Goal: Answer question/provide support: Share knowledge or assist other users

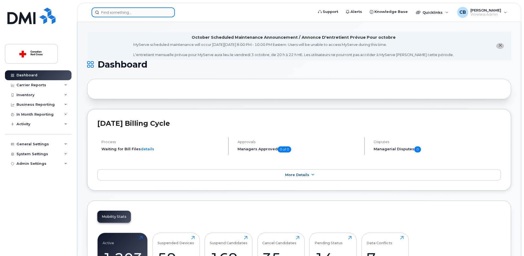
click at [148, 15] on input at bounding box center [133, 12] width 83 height 10
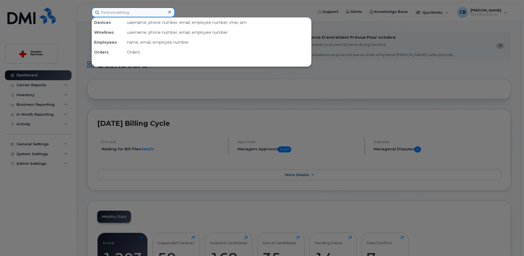
paste input "2503279878"
type input "2503279878"
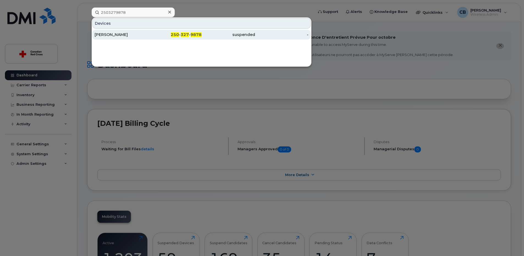
click at [123, 33] on div "[PERSON_NAME]" at bounding box center [122, 35] width 54 height 6
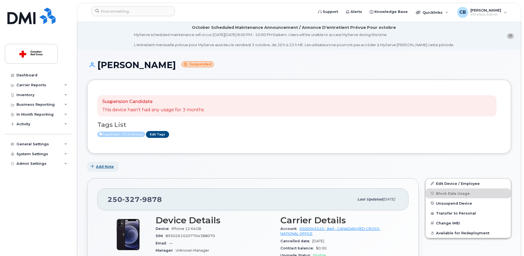
click at [105, 167] on span "Add Note" at bounding box center [105, 166] width 18 height 5
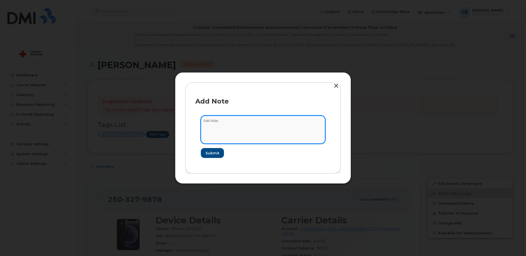
click at [219, 129] on textarea at bounding box center [263, 130] width 124 height 28
paste textarea "[URL][DOMAIN_NAME]"
type textarea "[URL][DOMAIN_NAME]"
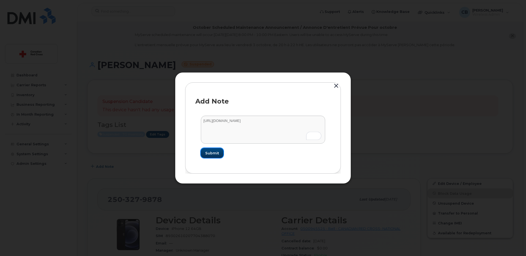
click at [213, 153] on span "Submit" at bounding box center [212, 153] width 14 height 5
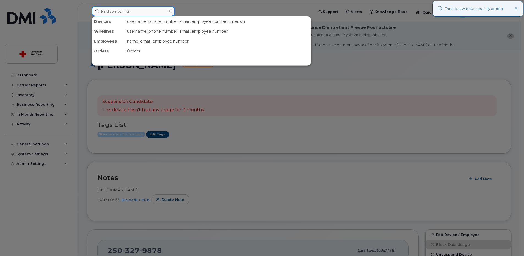
click at [125, 12] on input at bounding box center [133, 11] width 83 height 10
paste input "2364645171"
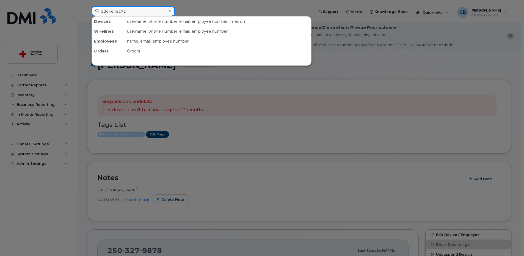
type input "2364645171"
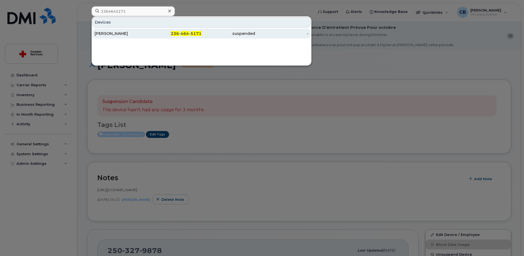
click at [107, 33] on div "[PERSON_NAME]" at bounding box center [122, 34] width 54 height 6
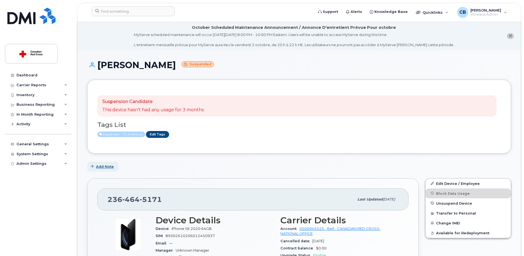
click at [106, 164] on button "Add Note" at bounding box center [102, 167] width 31 height 10
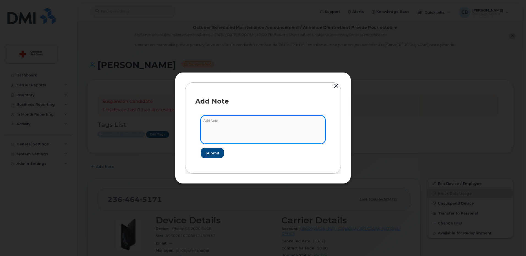
click at [210, 125] on textarea at bounding box center [263, 130] width 124 height 28
paste textarea "2364645171"
type textarea "2364645171"
drag, startPoint x: 198, startPoint y: 124, endPoint x: 168, endPoint y: 128, distance: 30.7
click at [168, 128] on div "Add Note 2364645171 Submit" at bounding box center [263, 128] width 526 height 256
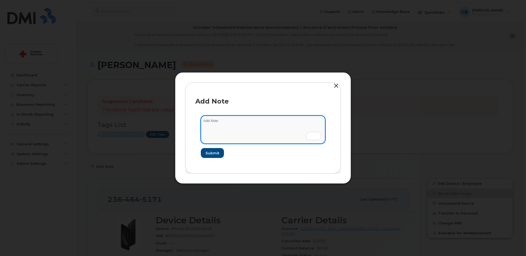
click at [230, 126] on textarea "To enrich screen reader interactions, please activate Accessibility in Grammarl…" at bounding box center [263, 130] width 124 height 28
paste textarea "[URL][DOMAIN_NAME]"
type textarea "[URL][DOMAIN_NAME]"
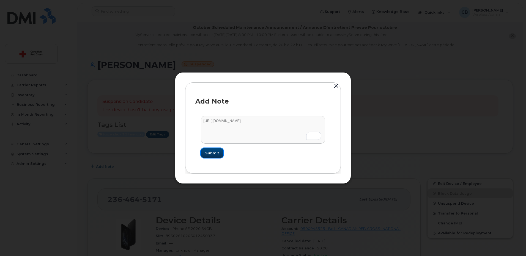
click at [213, 153] on span "Submit" at bounding box center [212, 153] width 14 height 5
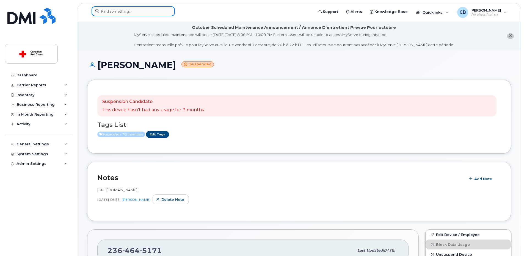
click at [153, 11] on input at bounding box center [133, 11] width 83 height 10
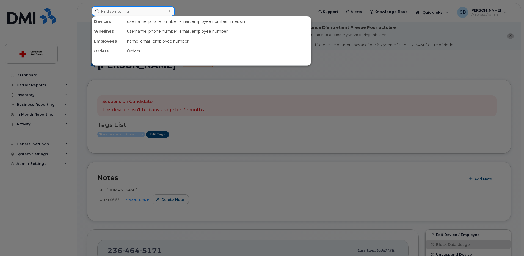
paste input "5142497114"
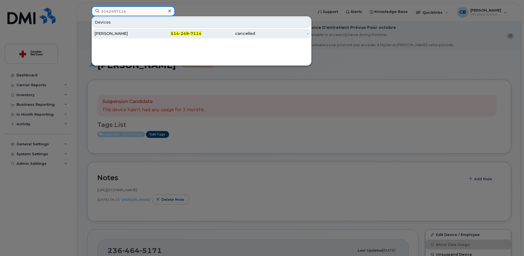
type input "5142497114"
click at [107, 33] on div "Katia Dinaro" at bounding box center [122, 34] width 54 height 6
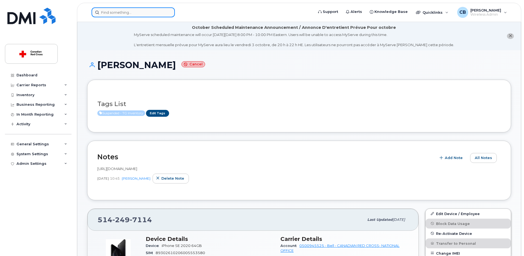
click at [159, 14] on input at bounding box center [133, 12] width 83 height 10
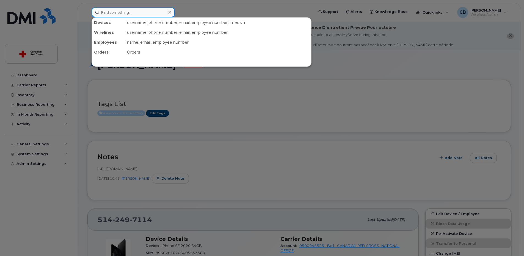
paste input "5142496911"
type input "5142496911"
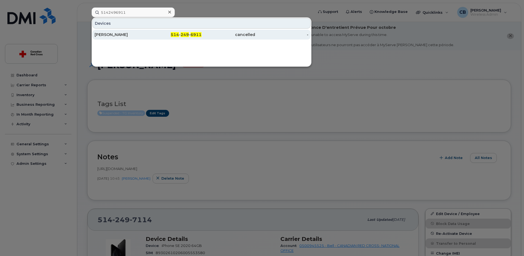
click at [122, 34] on div "Laurie Bissonnette" at bounding box center [122, 35] width 54 height 6
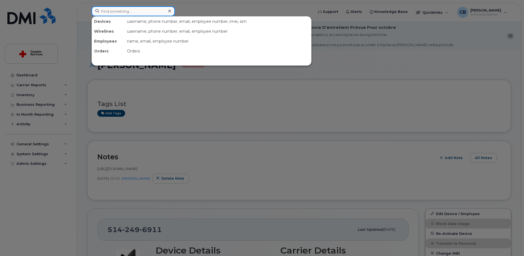
click at [153, 13] on input at bounding box center [133, 11] width 83 height 10
paste input "6133718147"
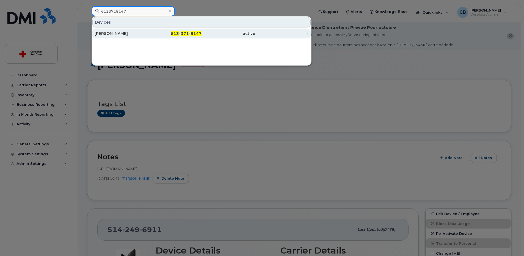
type input "6133718147"
click at [113, 32] on div "Michelle Marteleira" at bounding box center [122, 34] width 54 height 6
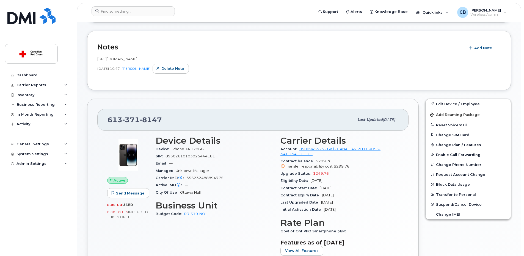
scroll to position [105, 0]
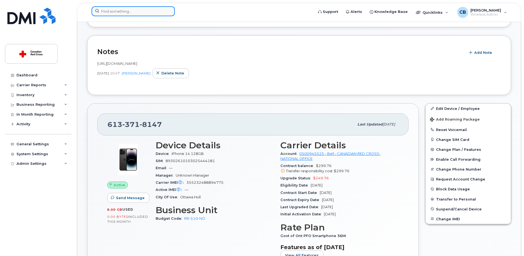
click at [145, 9] on input at bounding box center [133, 11] width 83 height 10
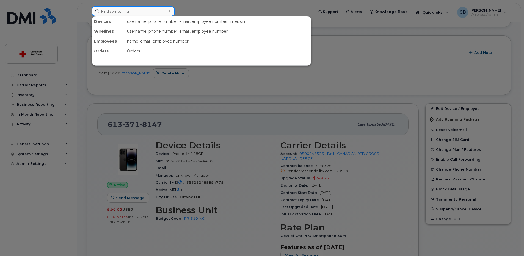
paste input "6132901350"
type input "6132901350"
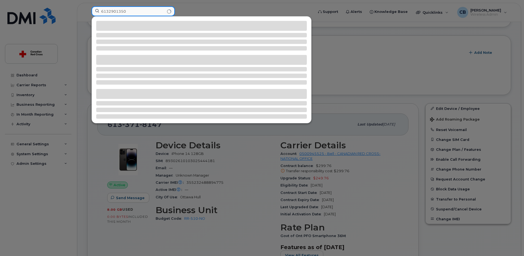
drag, startPoint x: 147, startPoint y: 13, endPoint x: 92, endPoint y: 12, distance: 55.0
click at [92, 12] on input "6132901350" at bounding box center [133, 11] width 83 height 10
click at [28, 73] on div at bounding box center [262, 128] width 524 height 256
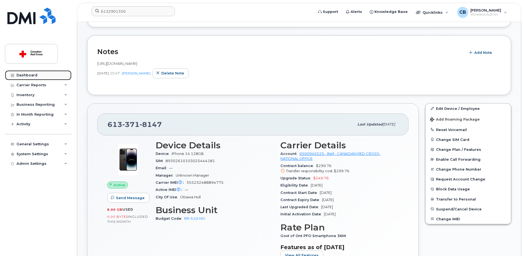
click at [29, 74] on div "Dashboard" at bounding box center [27, 75] width 21 height 4
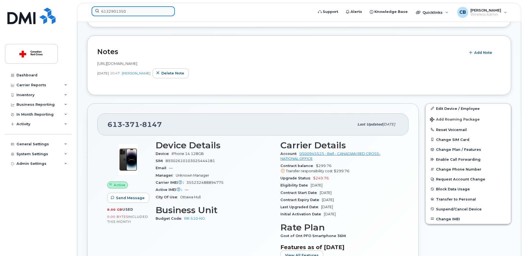
click at [149, 12] on input "6132901350" at bounding box center [133, 11] width 83 height 10
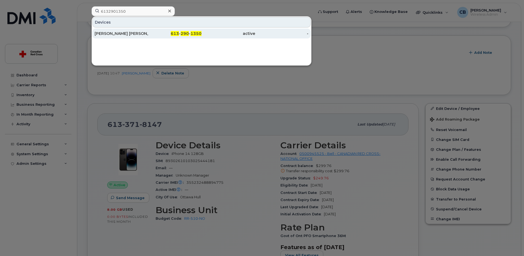
click at [128, 32] on div "Nelson Sanz Cadena" at bounding box center [122, 34] width 54 height 6
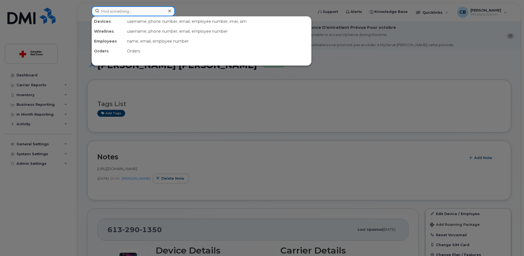
click at [163, 13] on input at bounding box center [133, 11] width 83 height 10
paste input "2044305798"
type input "2044305798"
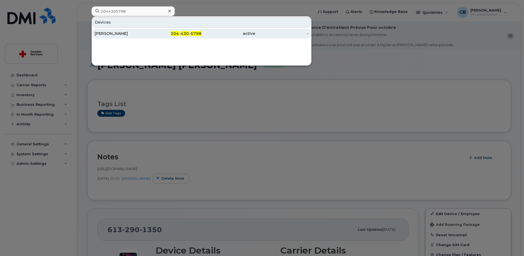
click at [122, 34] on div "Cody Bourdages" at bounding box center [122, 34] width 54 height 6
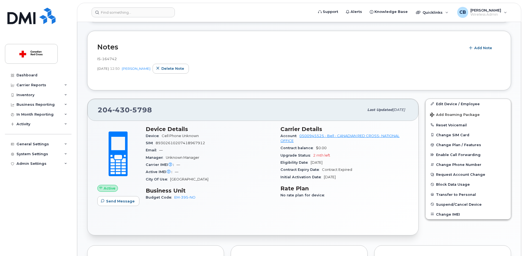
scroll to position [165, 0]
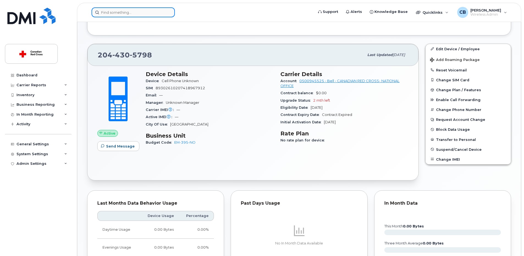
click at [137, 13] on input at bounding box center [133, 12] width 83 height 10
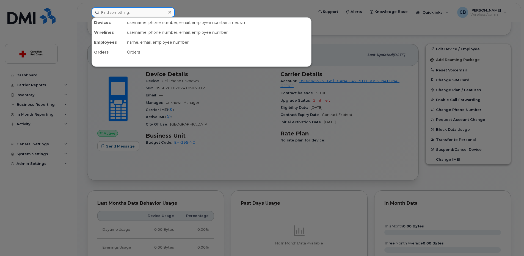
paste input "2045836285"
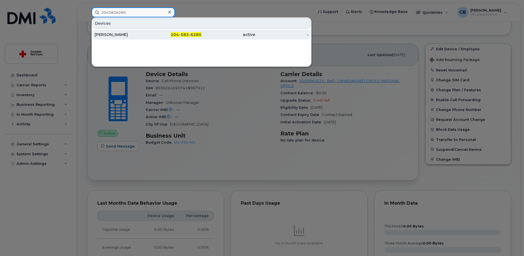
type input "2045836285"
click at [116, 35] on div "[PERSON_NAME]" at bounding box center [122, 35] width 54 height 6
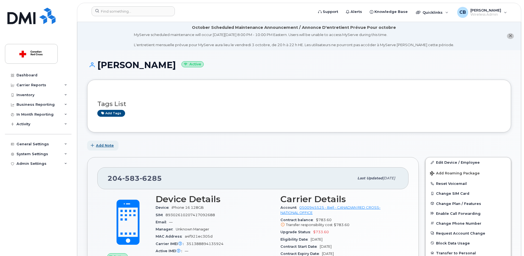
click at [106, 146] on span "Add Note" at bounding box center [105, 145] width 18 height 5
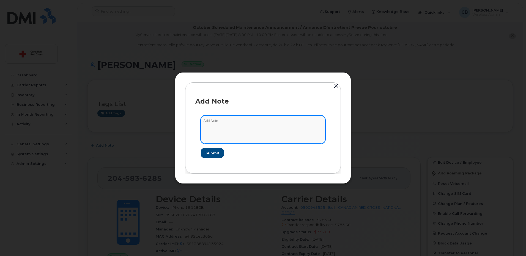
click at [234, 127] on textarea at bounding box center [263, 130] width 124 height 28
paste textarea "https://crcssupport.atlassian.net/browse/IS-166626"
type textarea "https://crcssupport.atlassian.net/browse/IS-166626"
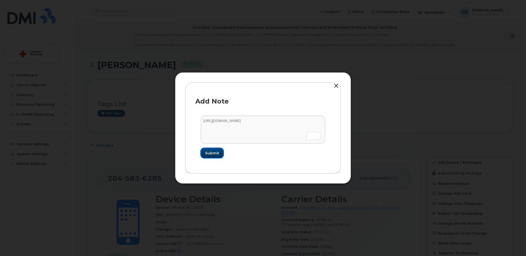
click at [216, 153] on span "Submit" at bounding box center [212, 153] width 14 height 5
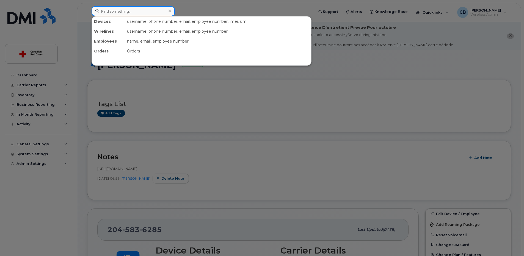
click at [147, 12] on input at bounding box center [133, 11] width 83 height 10
paste input "2044305798"
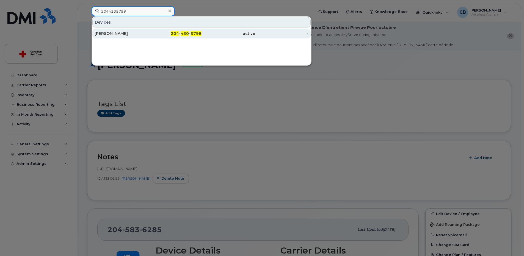
type input "2044305798"
click at [117, 32] on div "[PERSON_NAME]" at bounding box center [122, 34] width 54 height 6
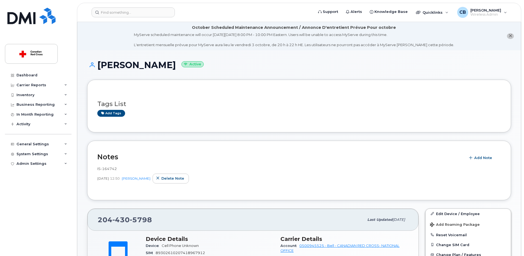
scroll to position [83, 0]
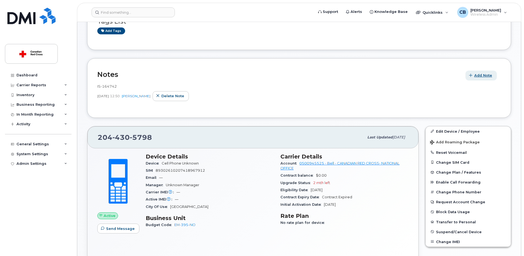
click at [478, 74] on span "Add Note" at bounding box center [484, 75] width 18 height 5
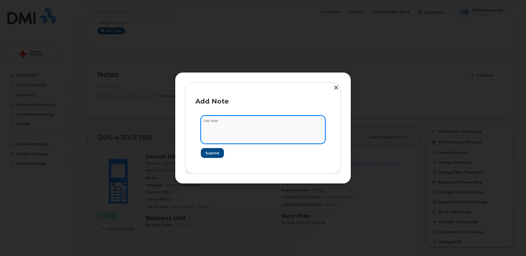
click at [254, 122] on textarea at bounding box center [263, 130] width 124 height 28
click at [240, 118] on textarea "To enrich screen reader interactions, please activate Accessibility in Grammarl…" at bounding box center [263, 130] width 124 height 28
paste textarea "[URL][DOMAIN_NAME]"
type textarea "[URL][DOMAIN_NAME]"
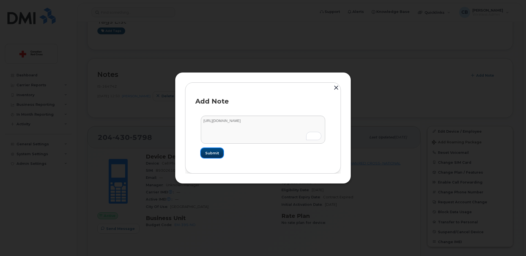
click at [214, 153] on span "Submit" at bounding box center [212, 153] width 14 height 5
